Goal: Find specific page/section: Find specific page/section

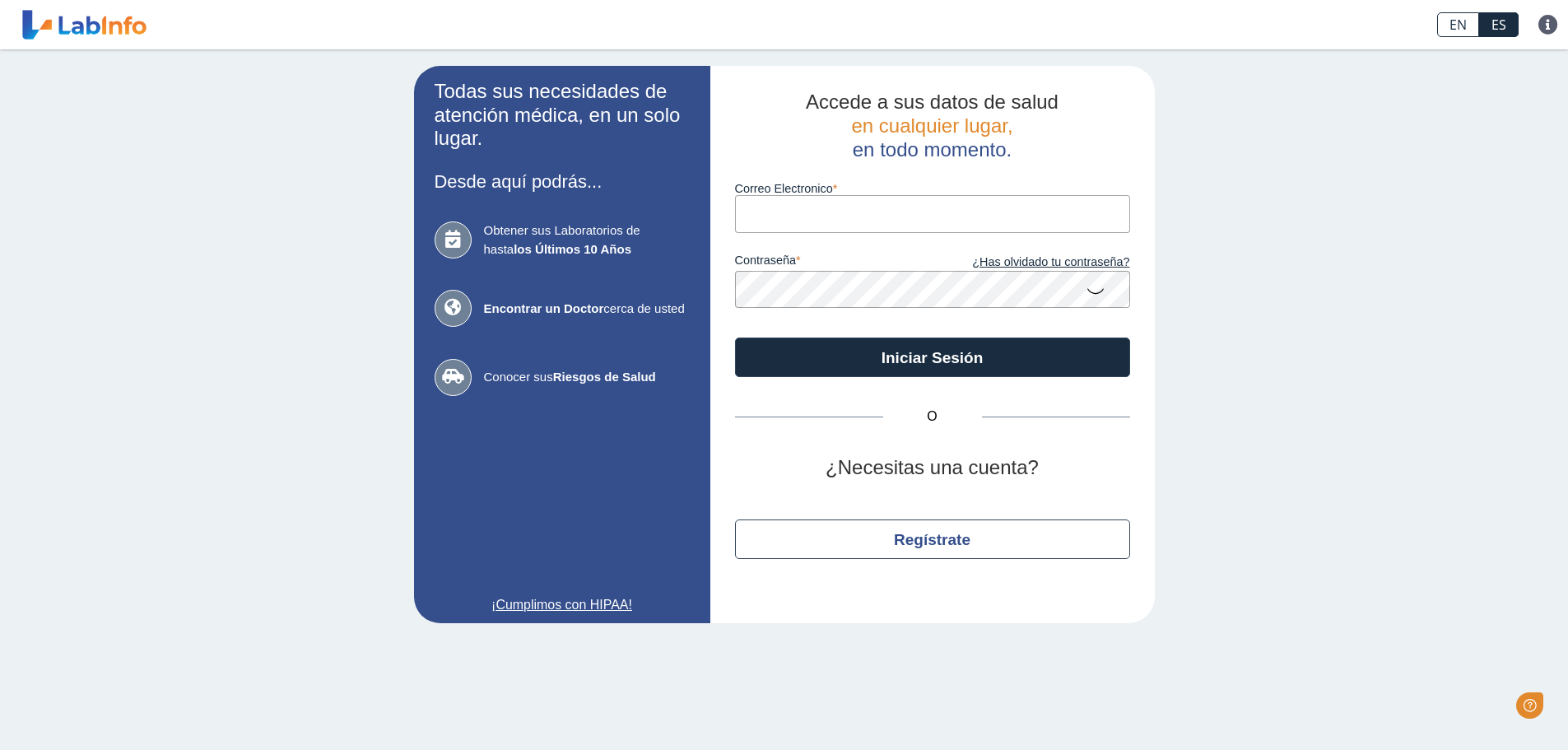
click at [758, 218] on input "Correo Electronico" at bounding box center [932, 214] width 395 height 37
type input "[EMAIL_ADDRESS][DOMAIN_NAME]"
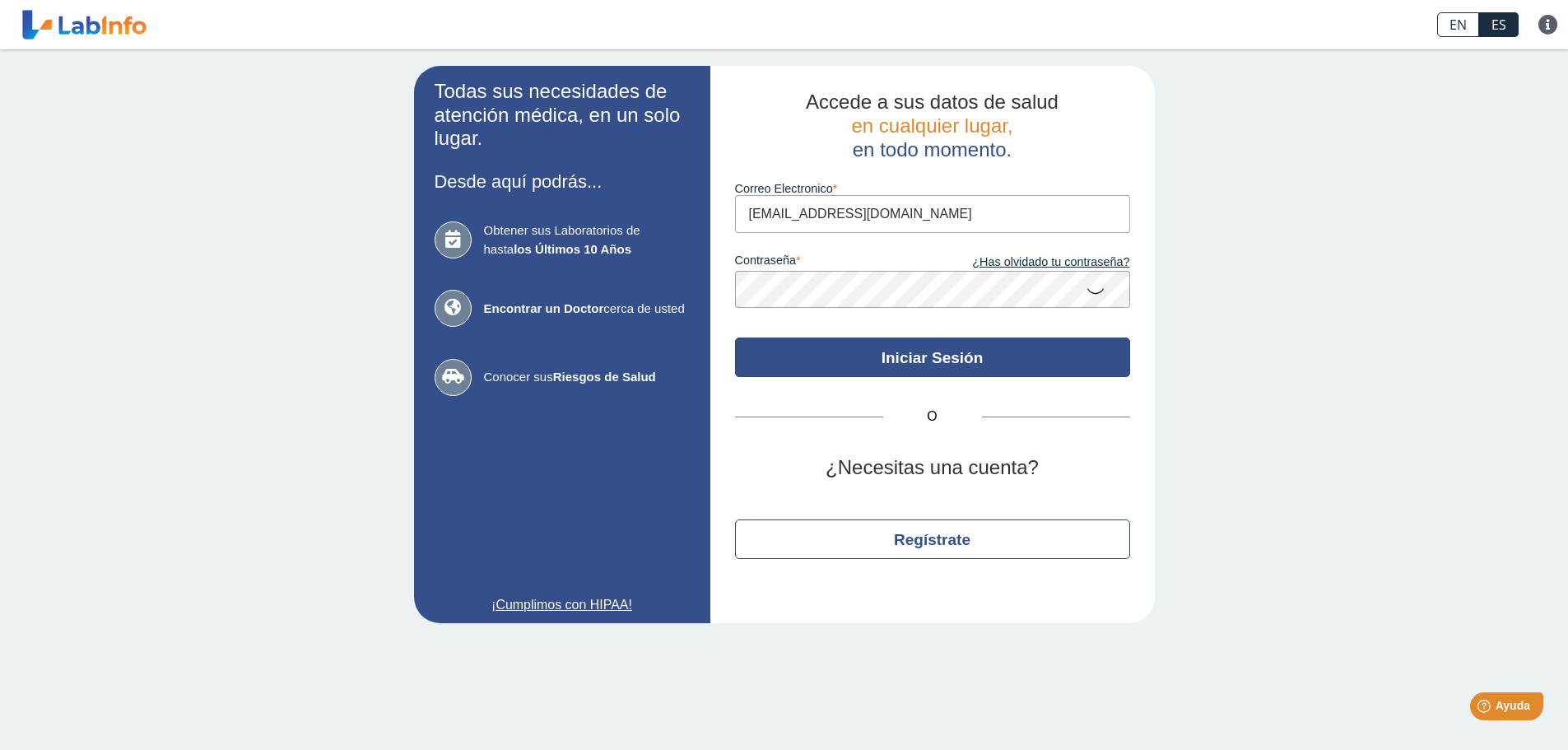
click at [923, 360] on button "Iniciar Sesión" at bounding box center [932, 357] width 395 height 40
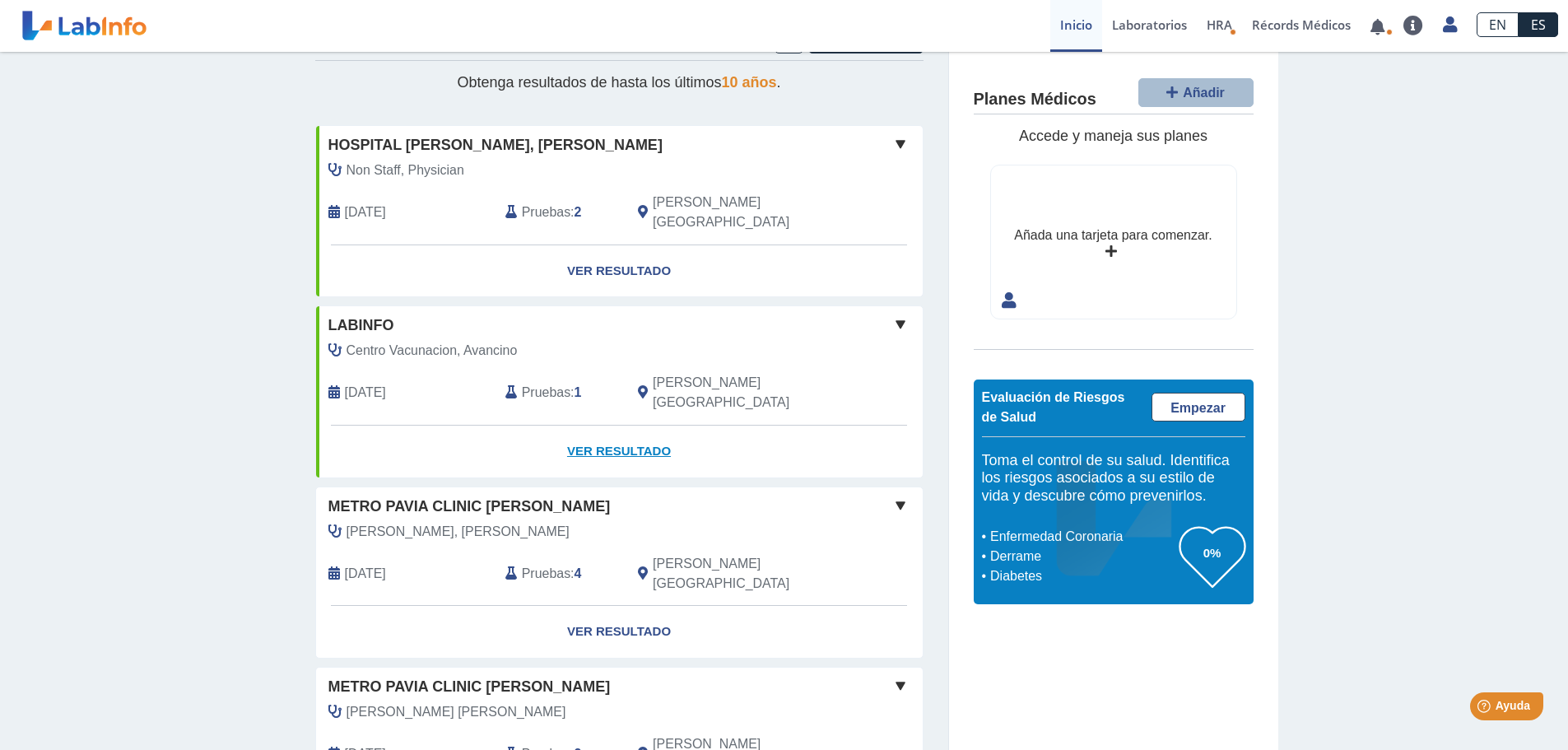
scroll to position [83, 0]
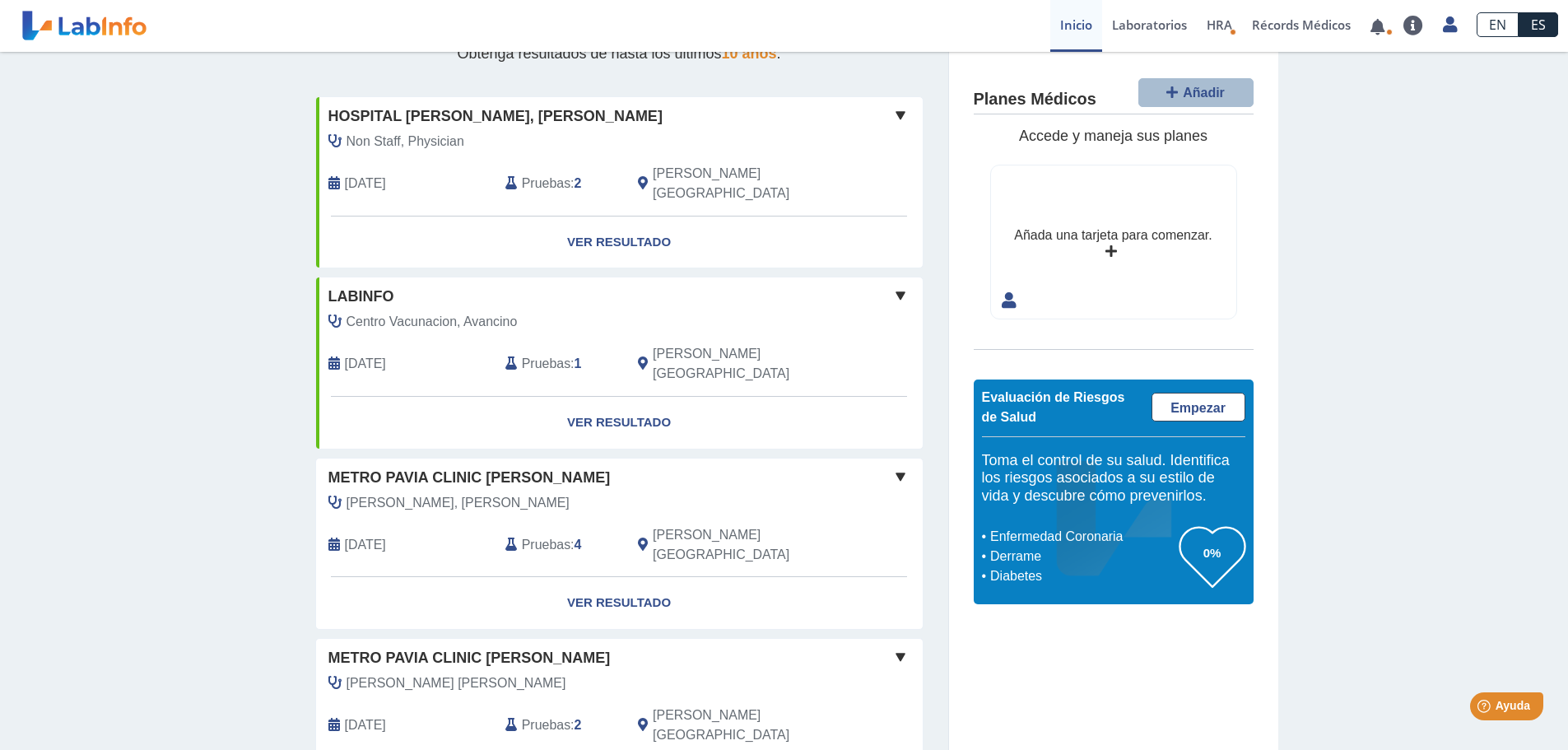
click at [894, 467] on span at bounding box center [900, 477] width 19 height 19
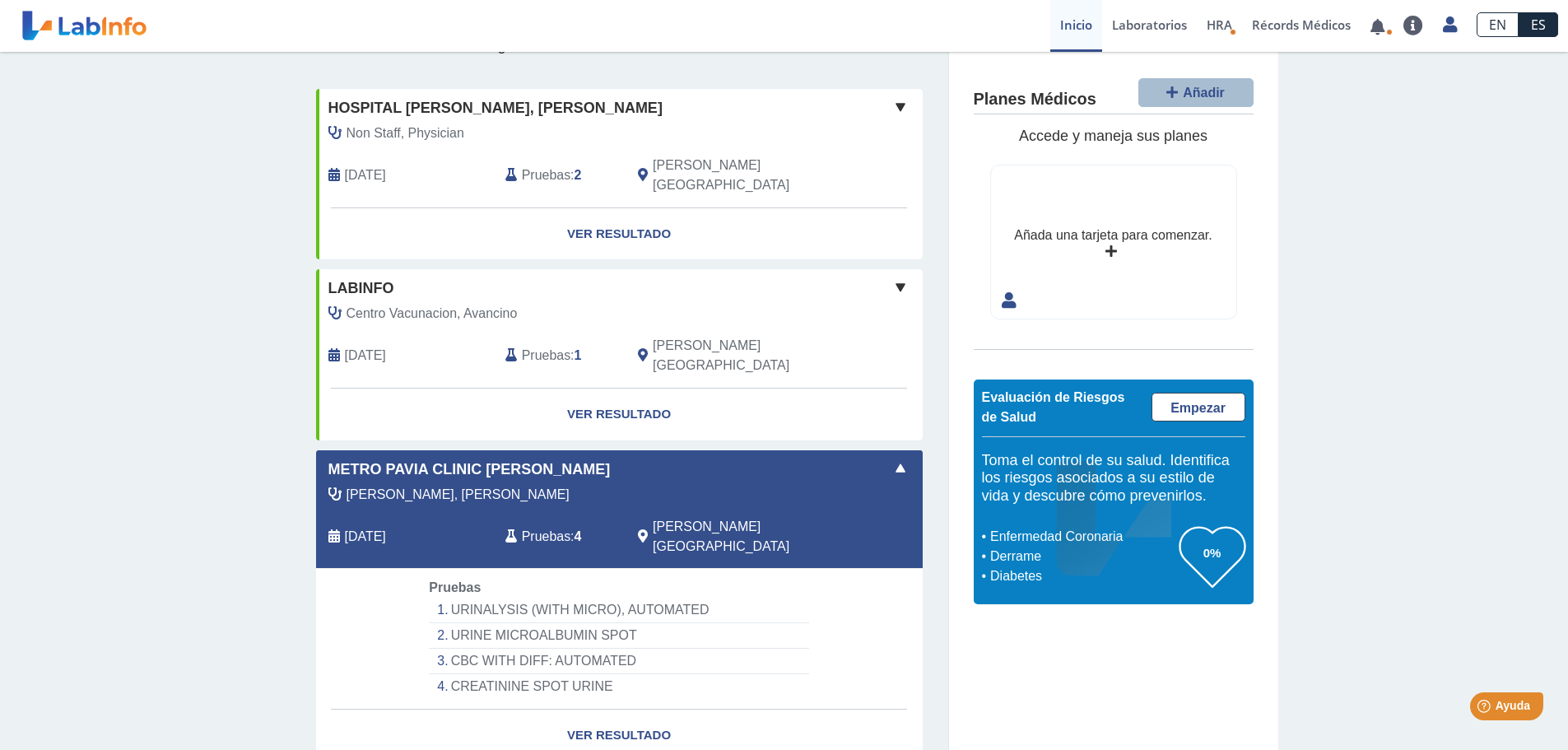
scroll to position [0, 0]
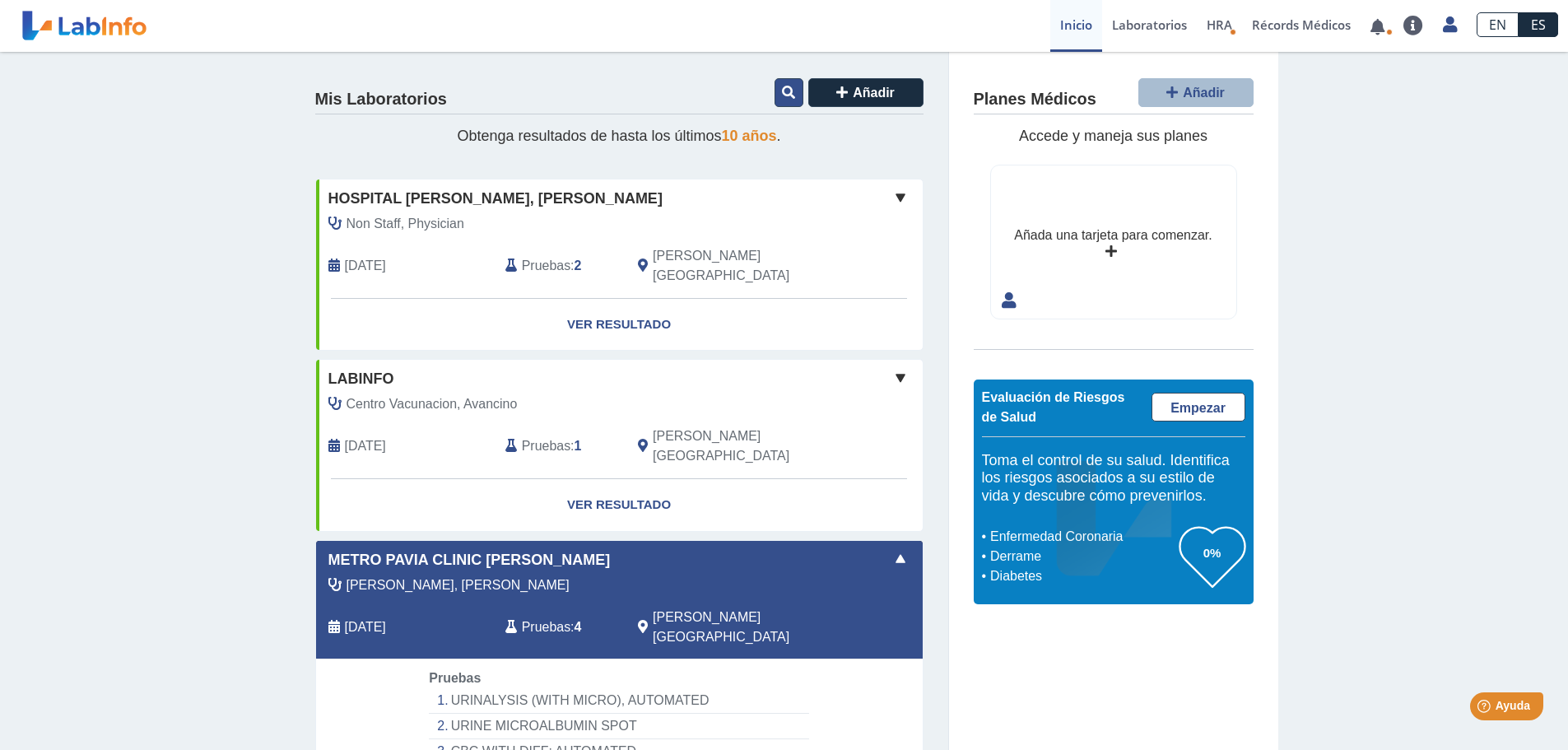
click at [788, 92] on icon at bounding box center [788, 91] width 13 height 13
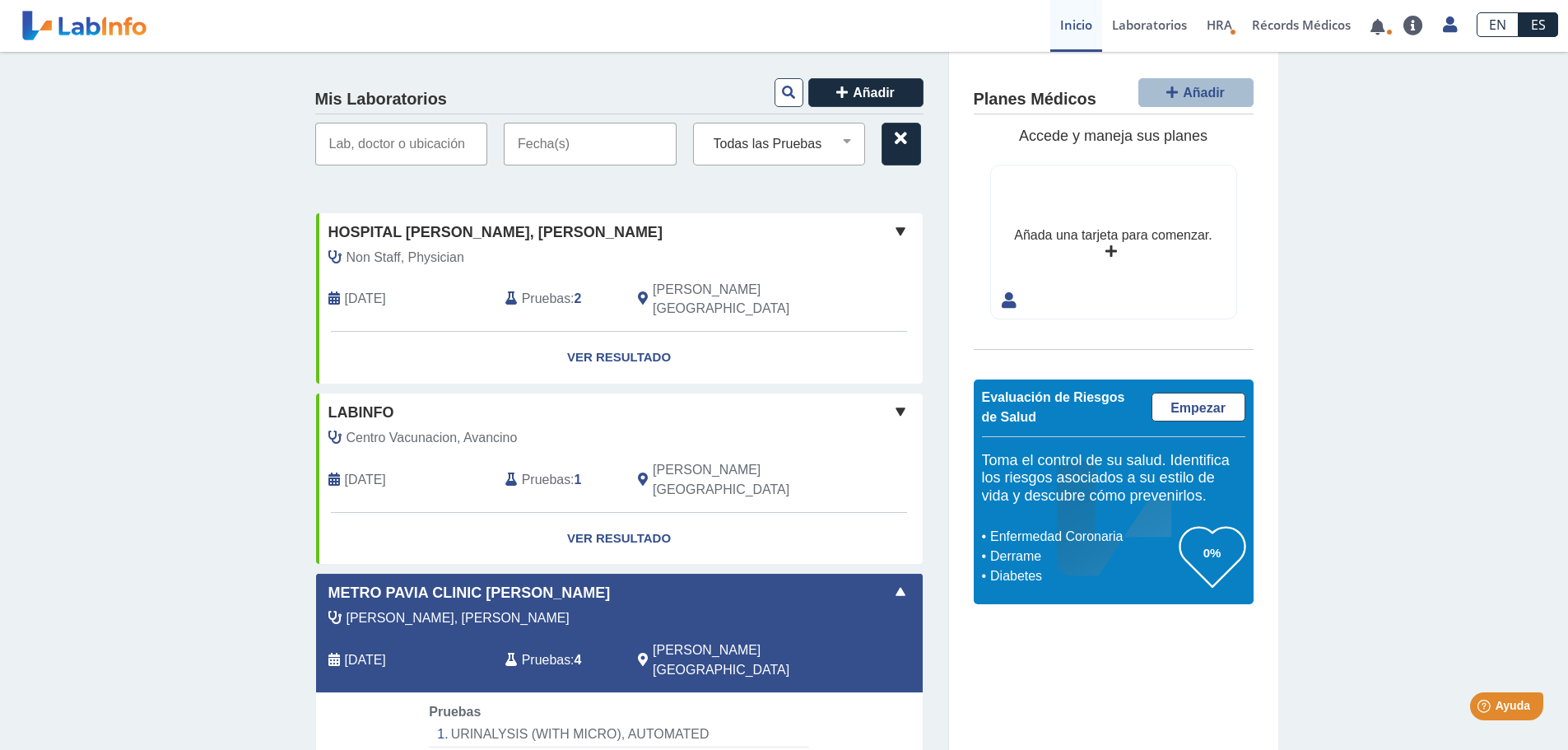
click at [423, 144] on input "text" at bounding box center [402, 144] width 173 height 43
click at [331, 147] on input "text" at bounding box center [402, 144] width 173 height 43
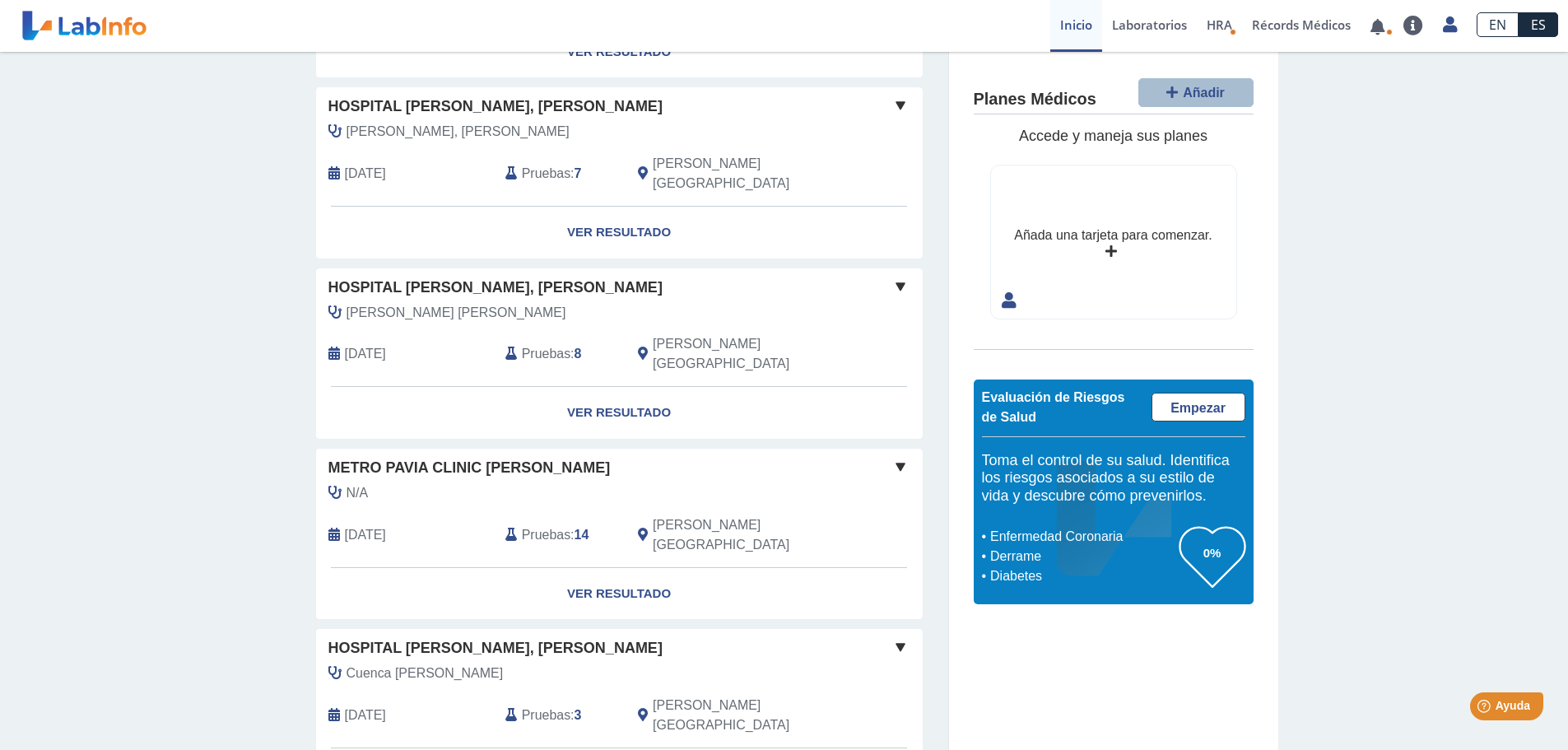
scroll to position [1305, 0]
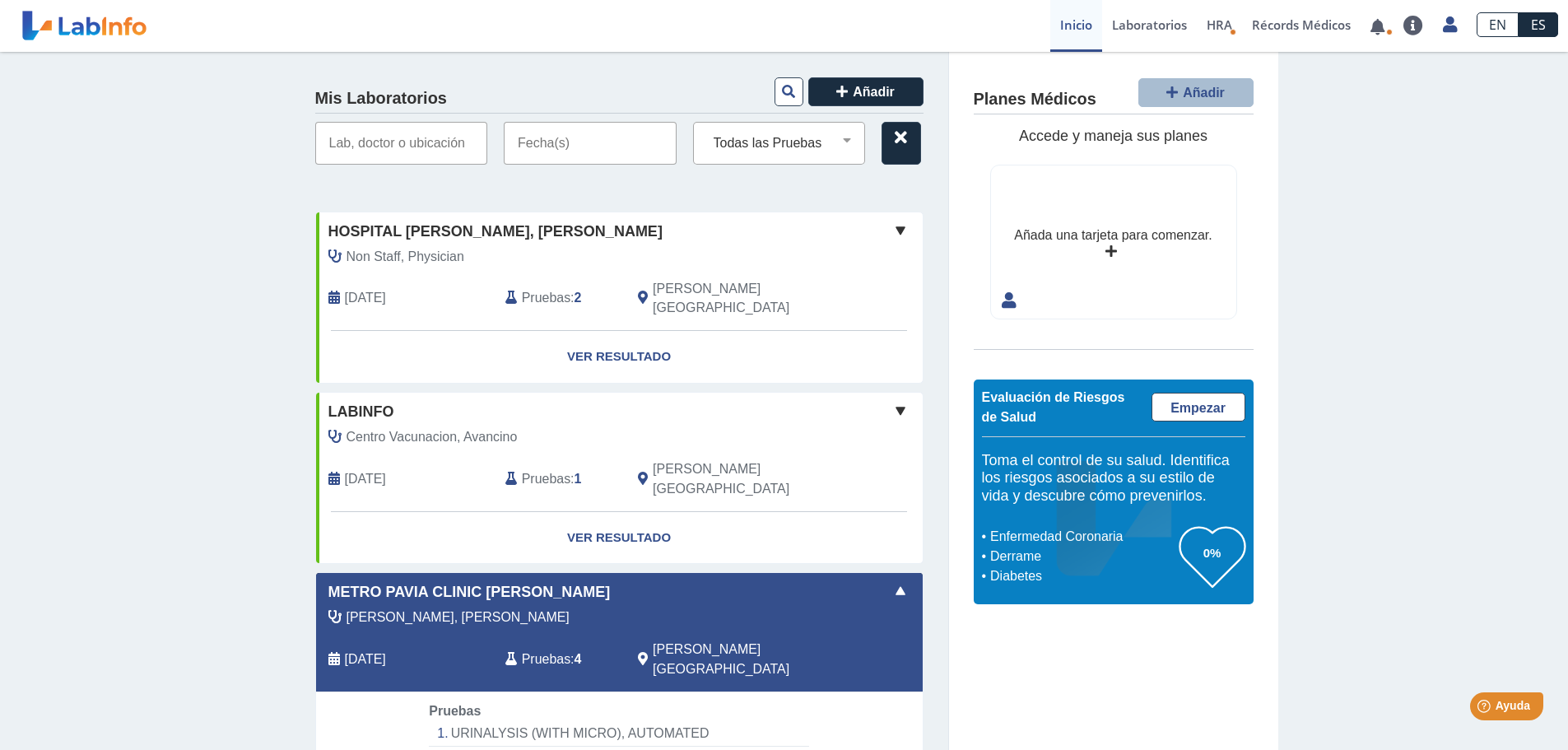
scroll to position [0, 0]
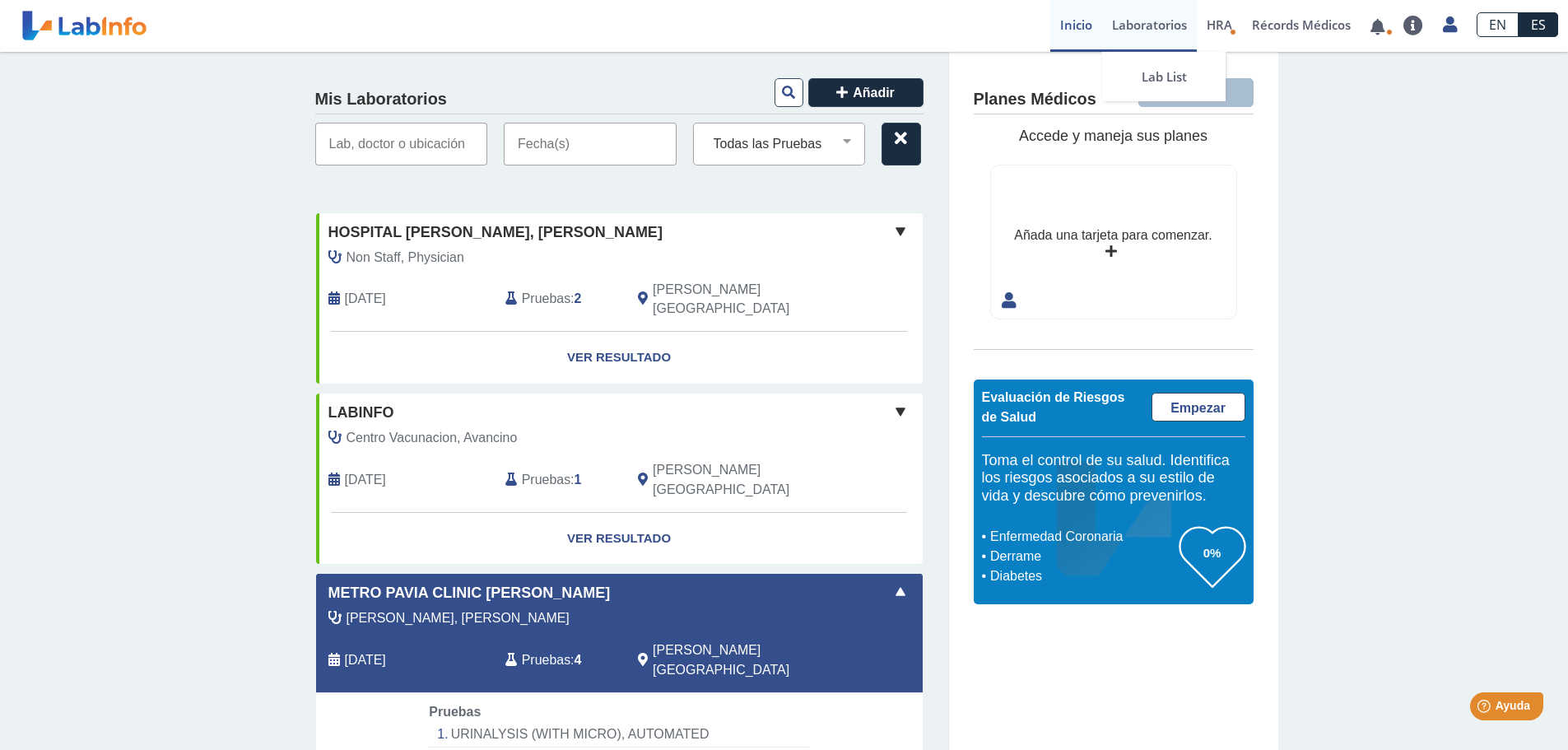
click at [1159, 25] on link "Laboratorios" at bounding box center [1150, 25] width 95 height 52
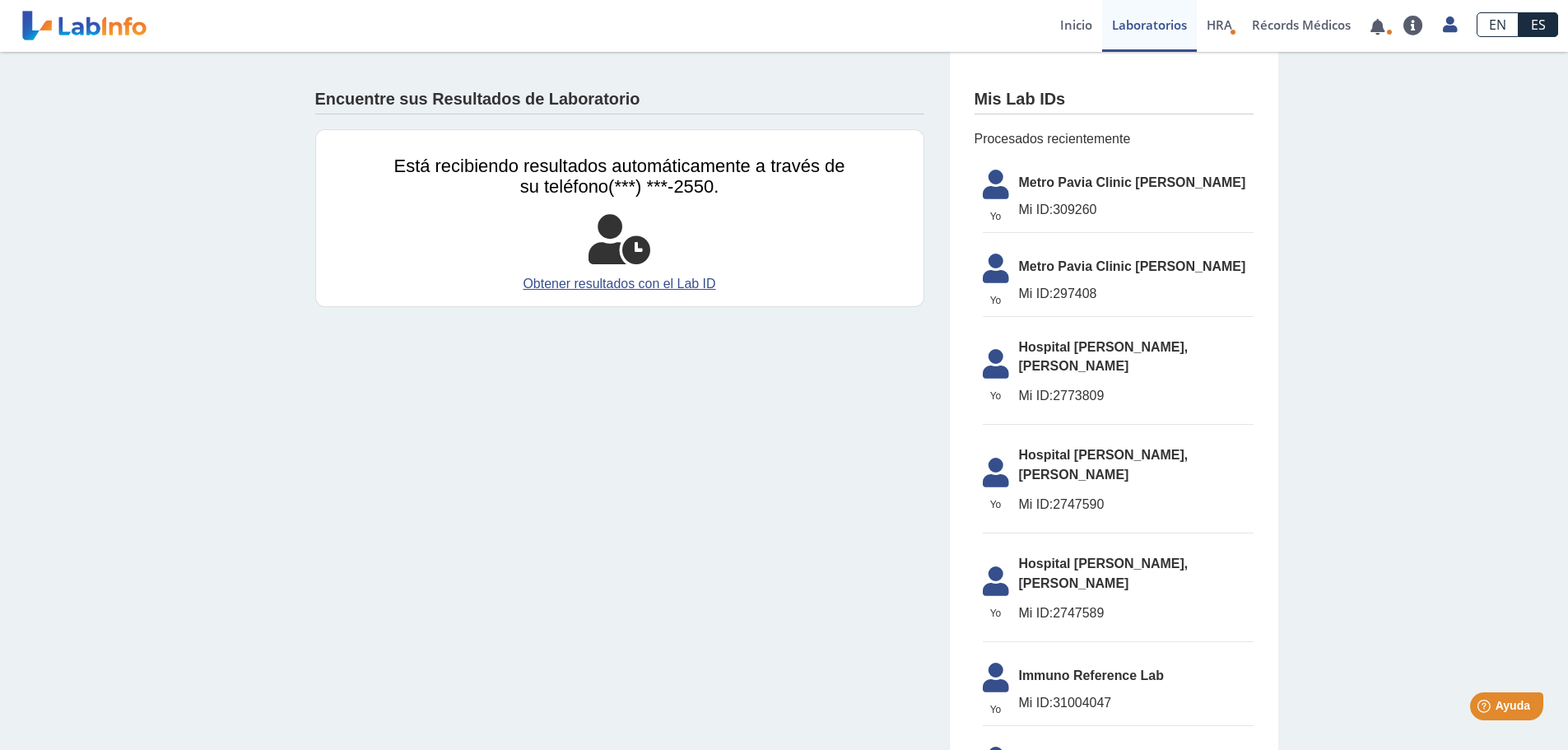
click at [1055, 183] on span "Metro Pavia Clinic [PERSON_NAME]" at bounding box center [1136, 183] width 235 height 19
click at [992, 186] on icon at bounding box center [996, 189] width 46 height 40
